Goal: Transaction & Acquisition: Purchase product/service

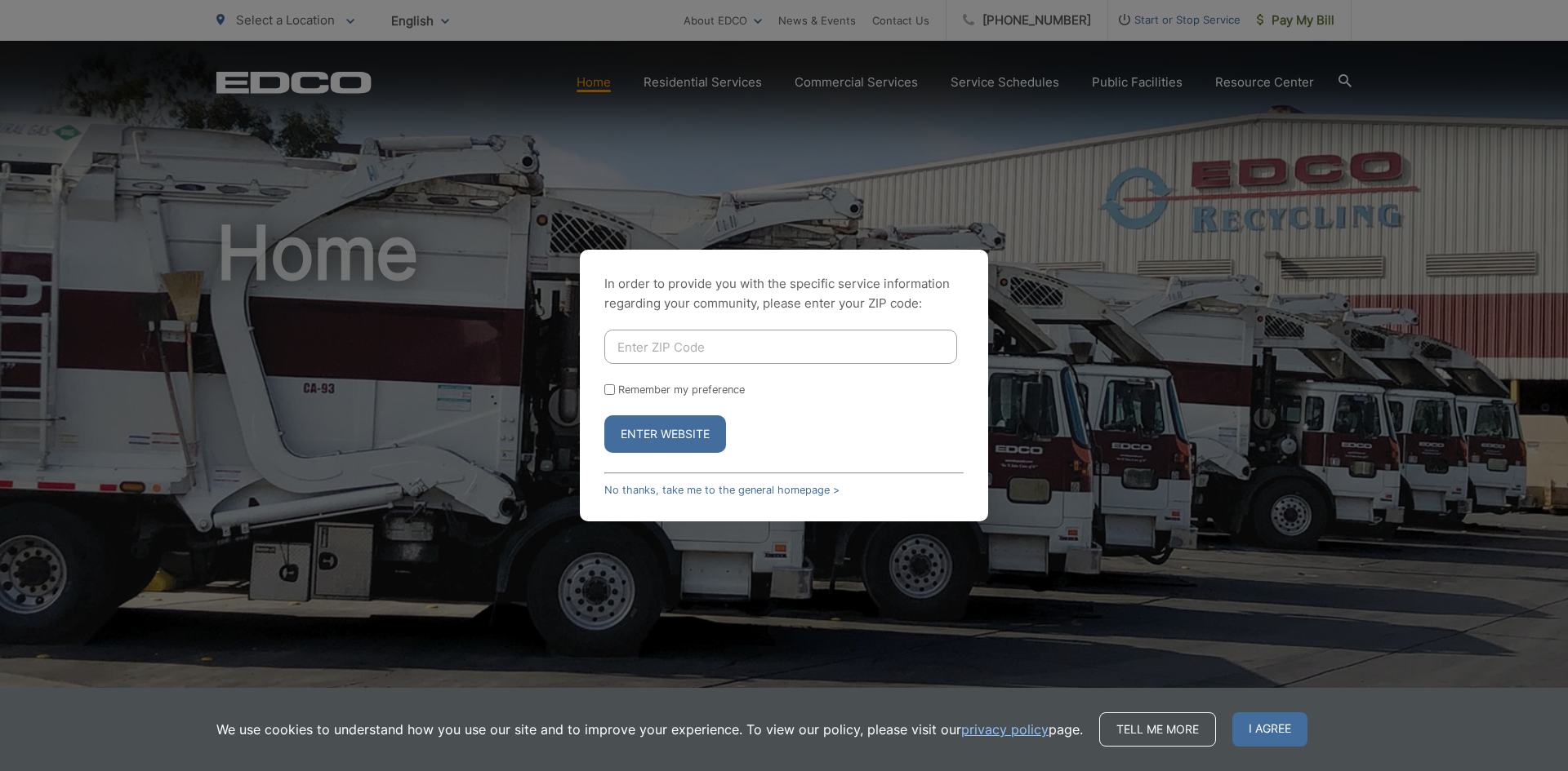
click at [696, 333] on input "Enter ZIP Code" at bounding box center [781, 347] width 353 height 35
type input "92064"
click at [605, 415] on button "Enter Website" at bounding box center [665, 434] width 122 height 38
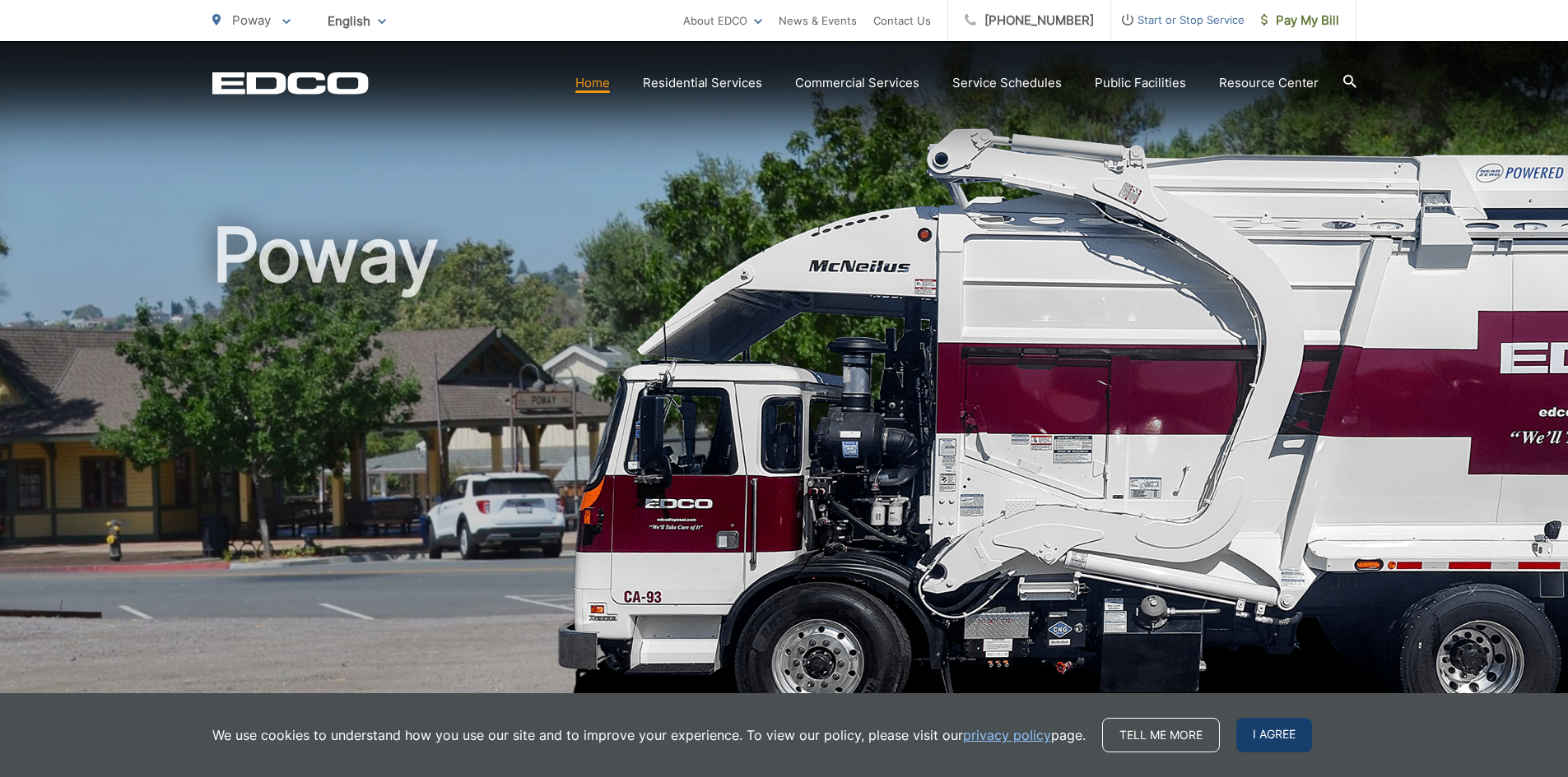
click at [1278, 739] on span "I agree" at bounding box center [1274, 735] width 76 height 35
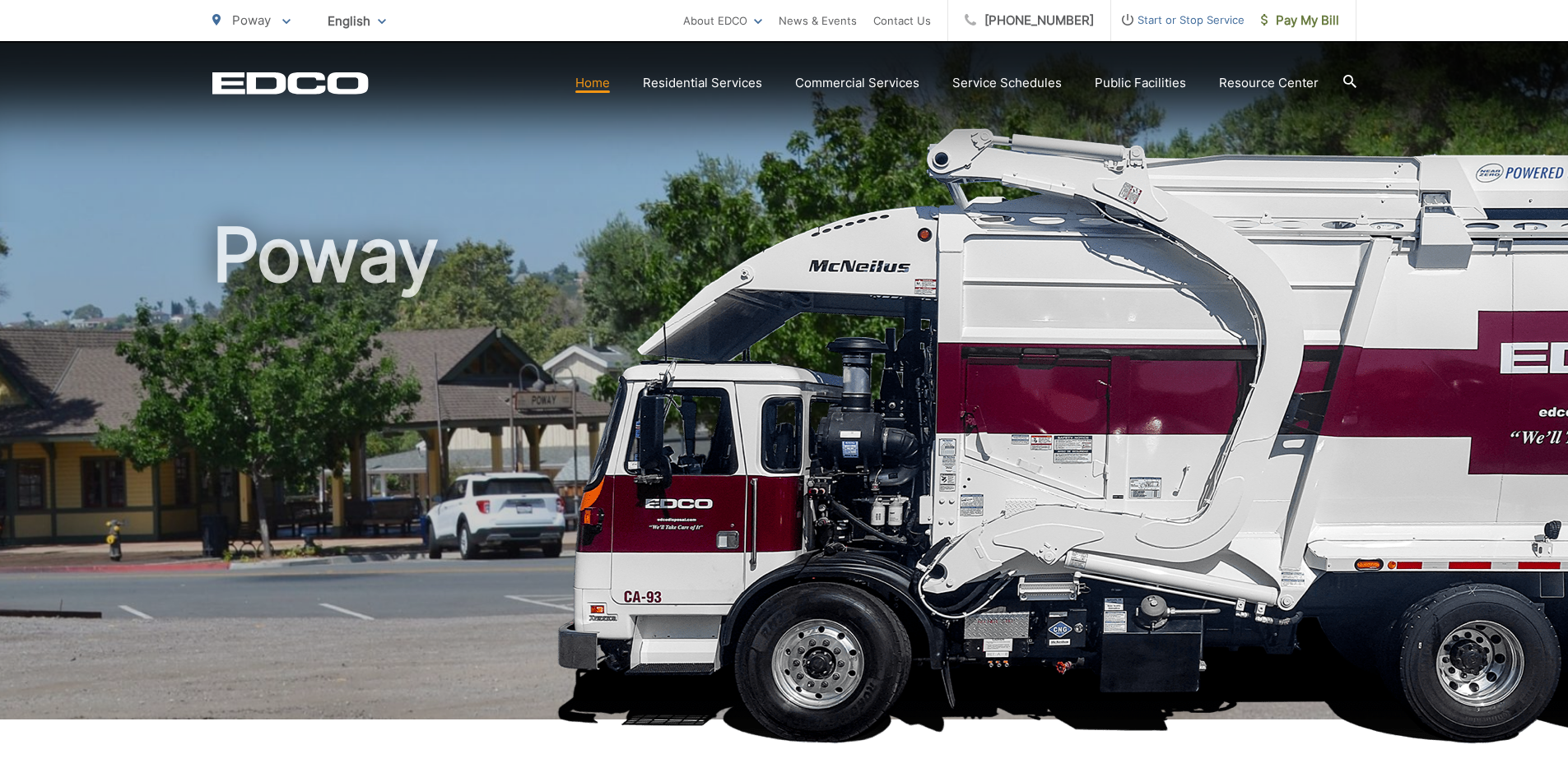
click at [697, 151] on div "Poway" at bounding box center [784, 380] width 1143 height 679
click at [614, 314] on h1 "Poway" at bounding box center [784, 474] width 1143 height 521
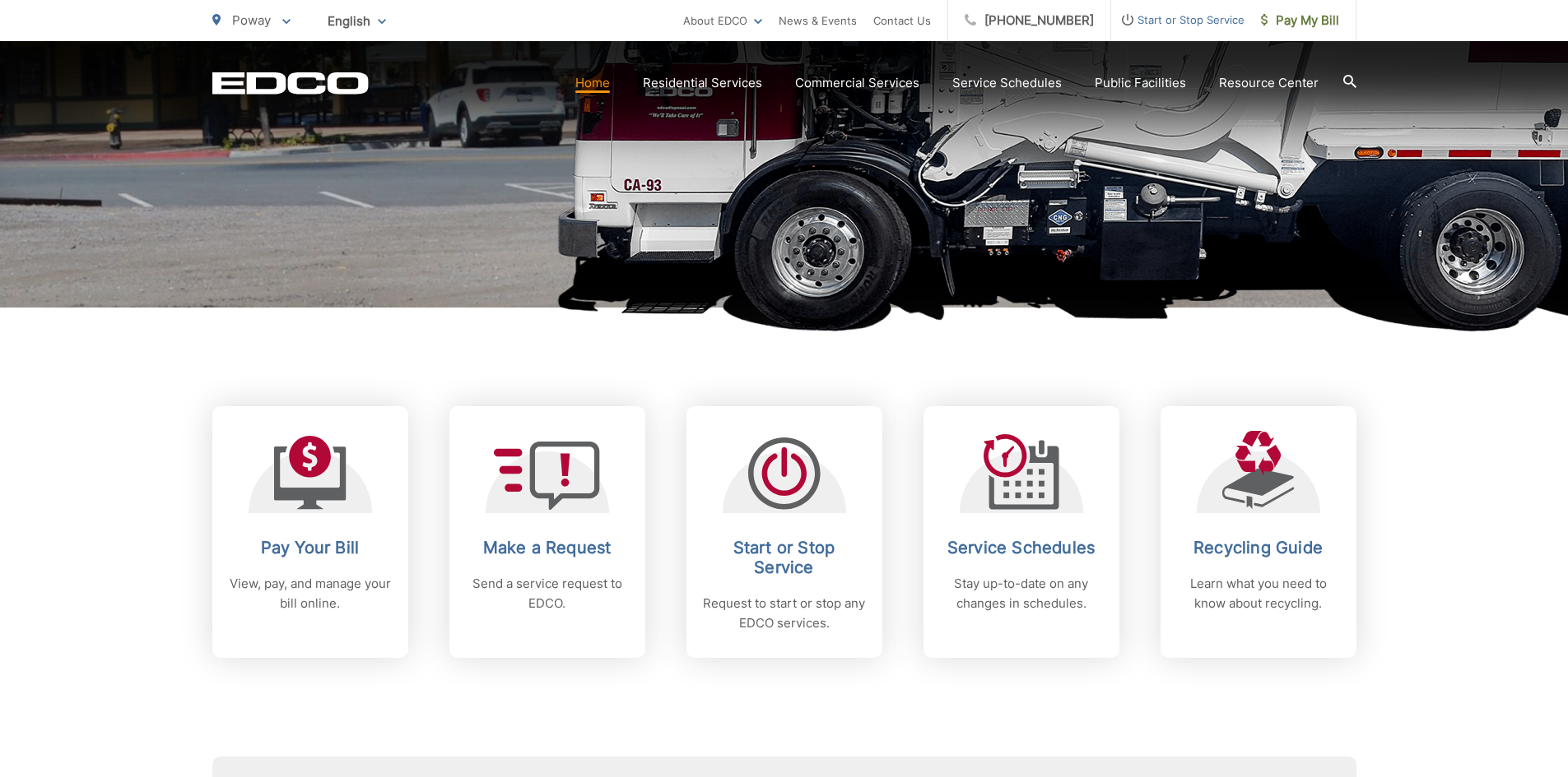
scroll to position [548, 0]
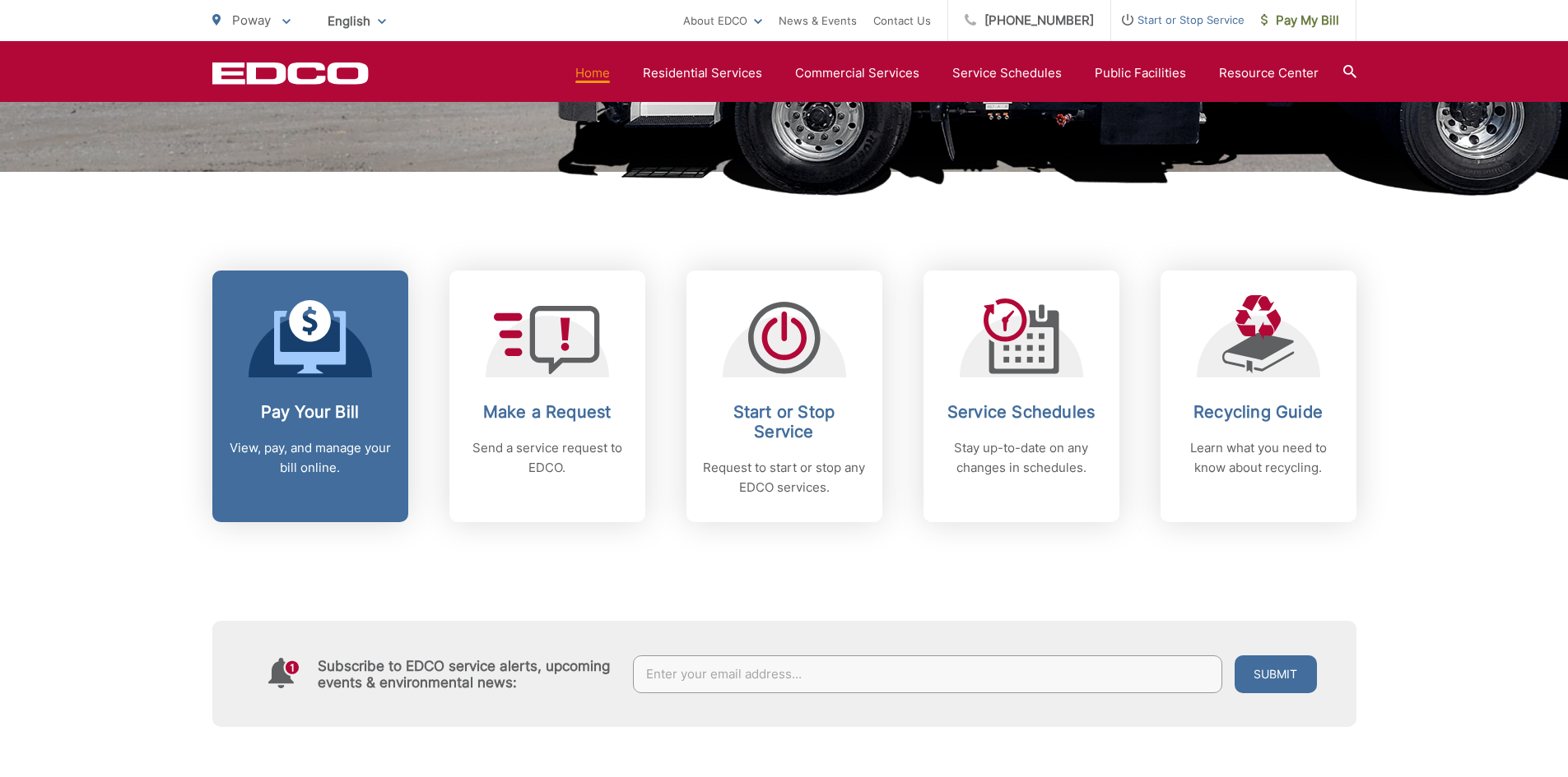
click at [330, 345] on icon at bounding box center [310, 337] width 73 height 74
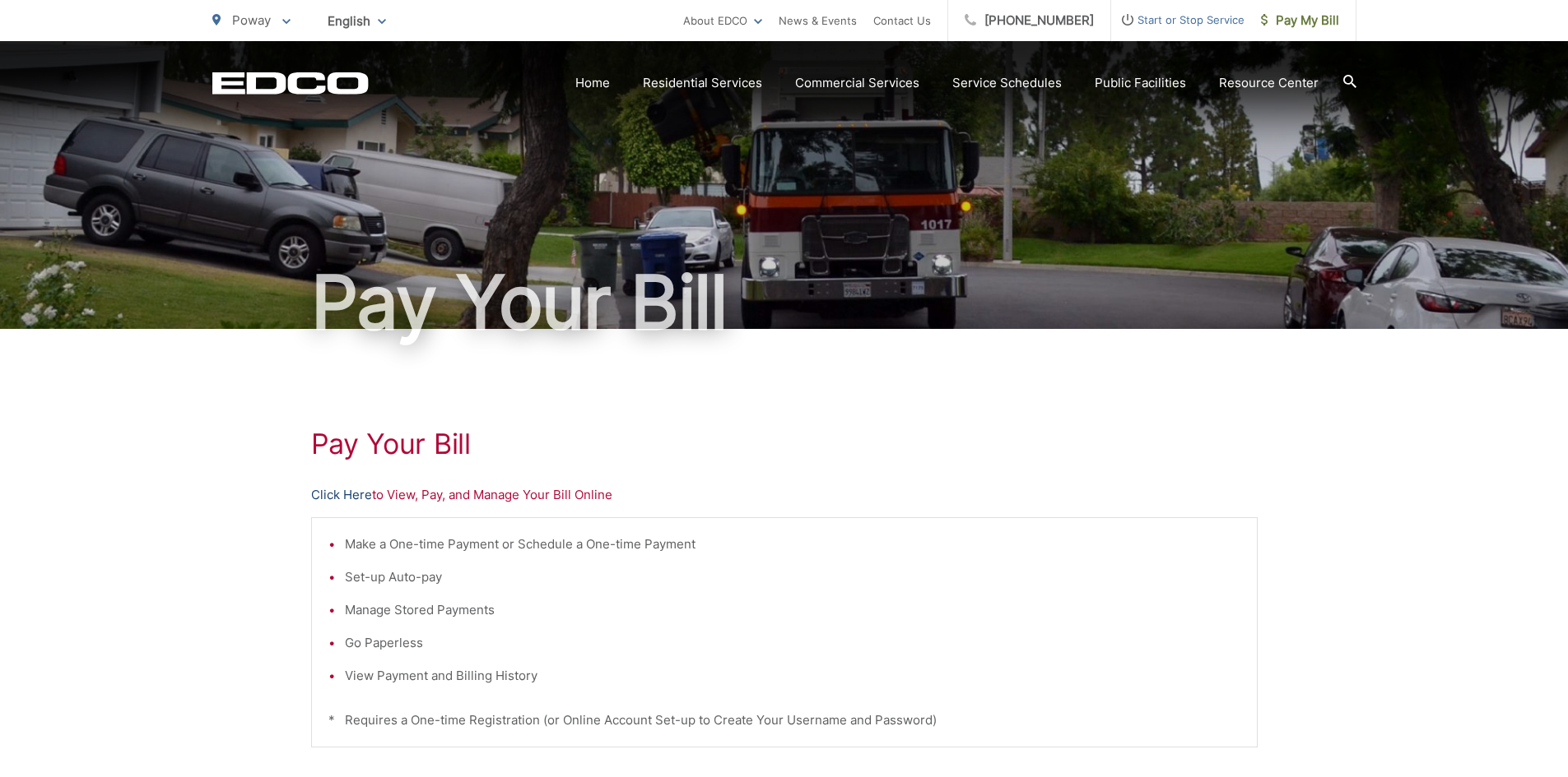
click at [357, 497] on link "Click Here" at bounding box center [341, 495] width 61 height 19
